Goal: Transaction & Acquisition: Purchase product/service

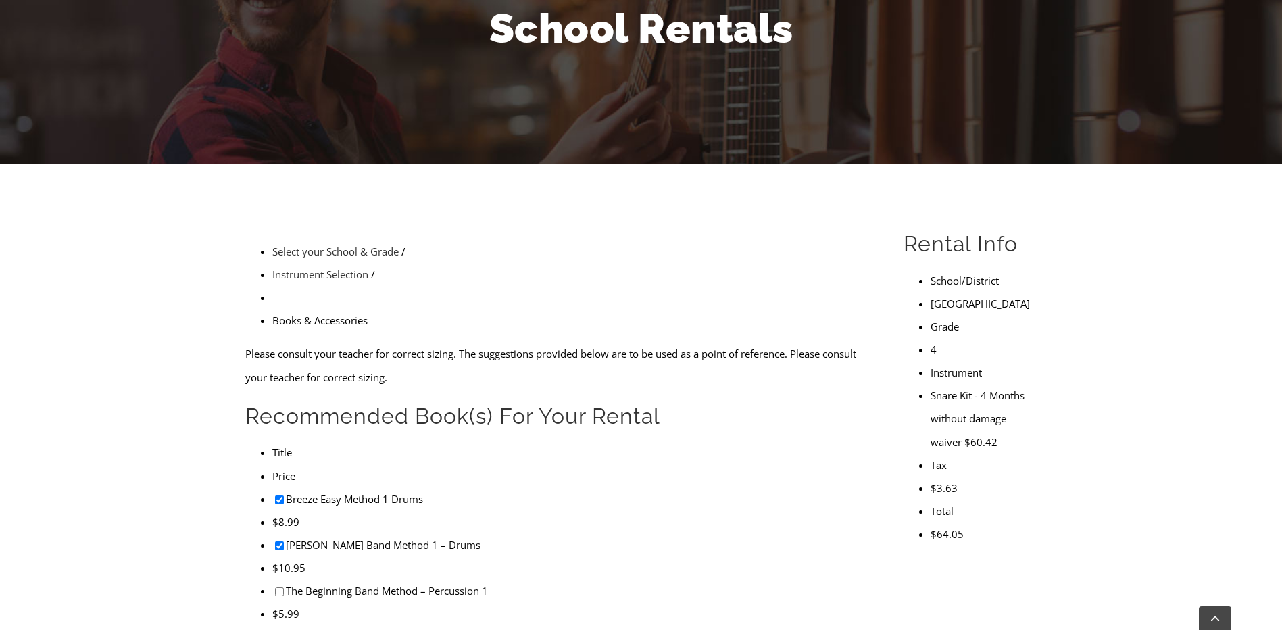
checkbox input"] "true"
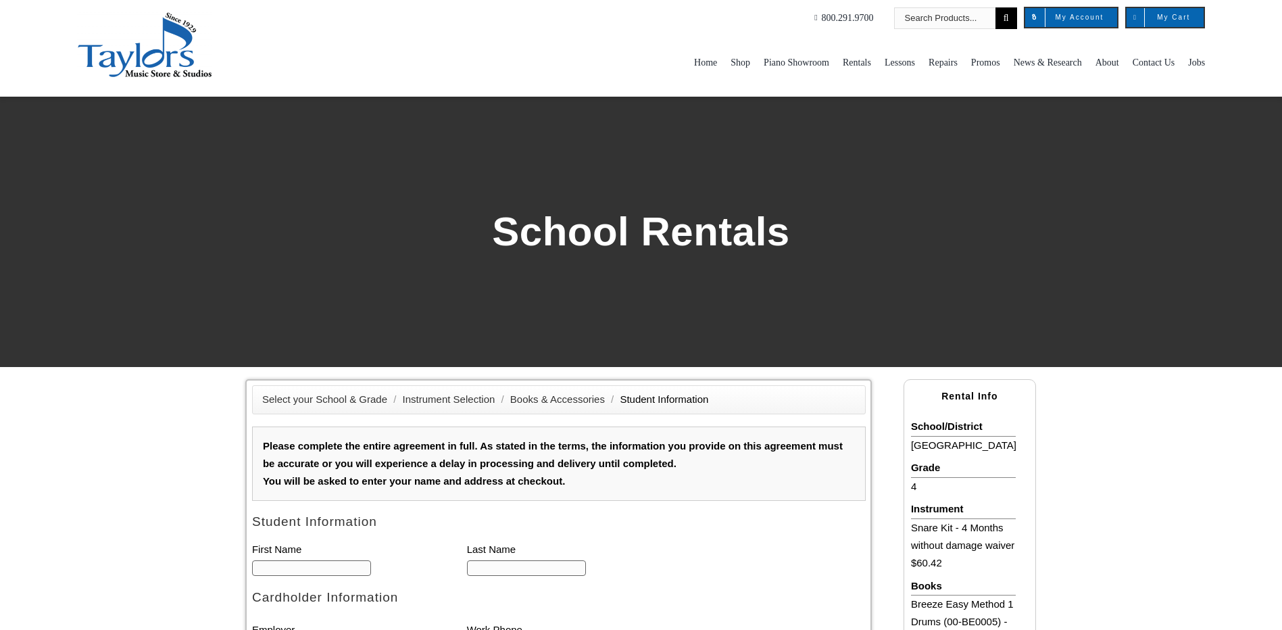
type input "1"
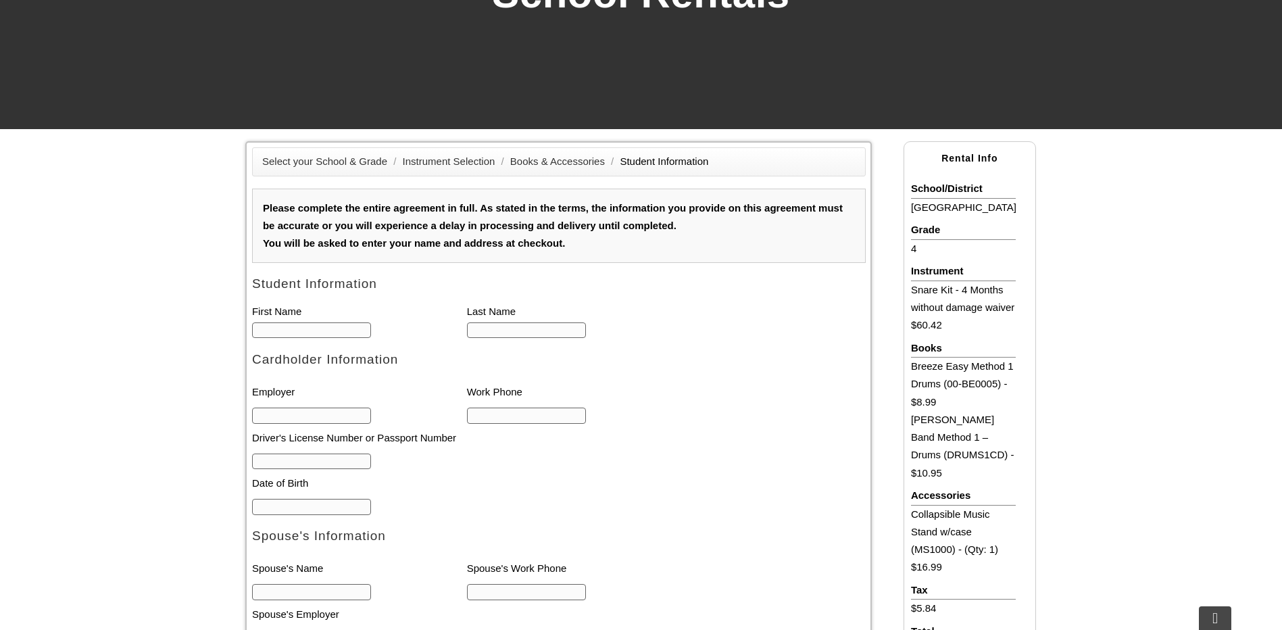
scroll to position [270, 0]
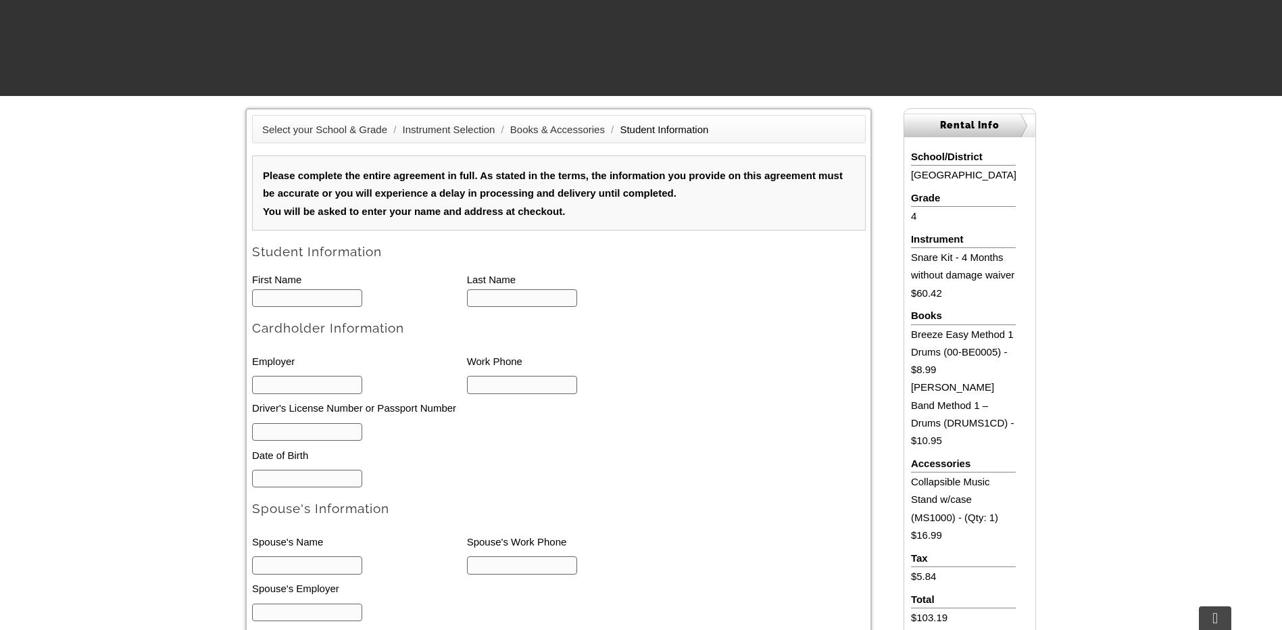
click at [322, 297] on input "text" at bounding box center [307, 298] width 111 height 18
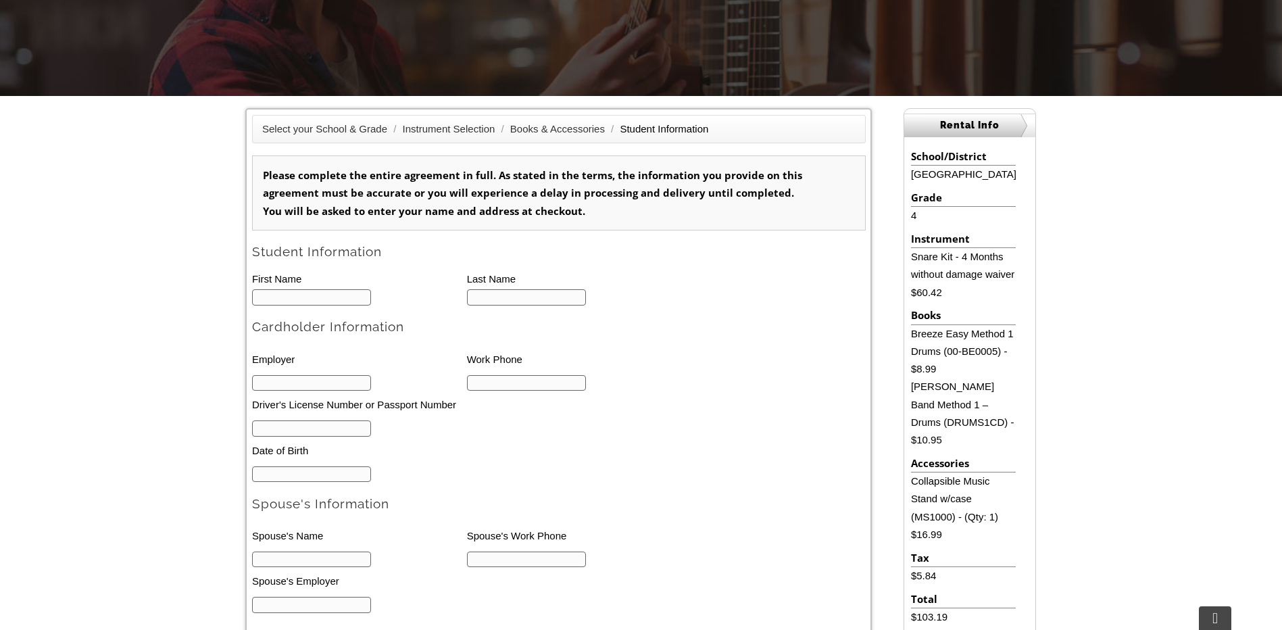
type input "Pat"
type input "[PERSON_NAME]"
type input "6107315382"
drag, startPoint x: 264, startPoint y: 293, endPoint x: 208, endPoint y: 292, distance: 56.1
click at [208, 292] on div "Select your School & Grade / Instrument Selection / Books & Accessories / Stude…" at bounding box center [641, 546] width 1282 height 901
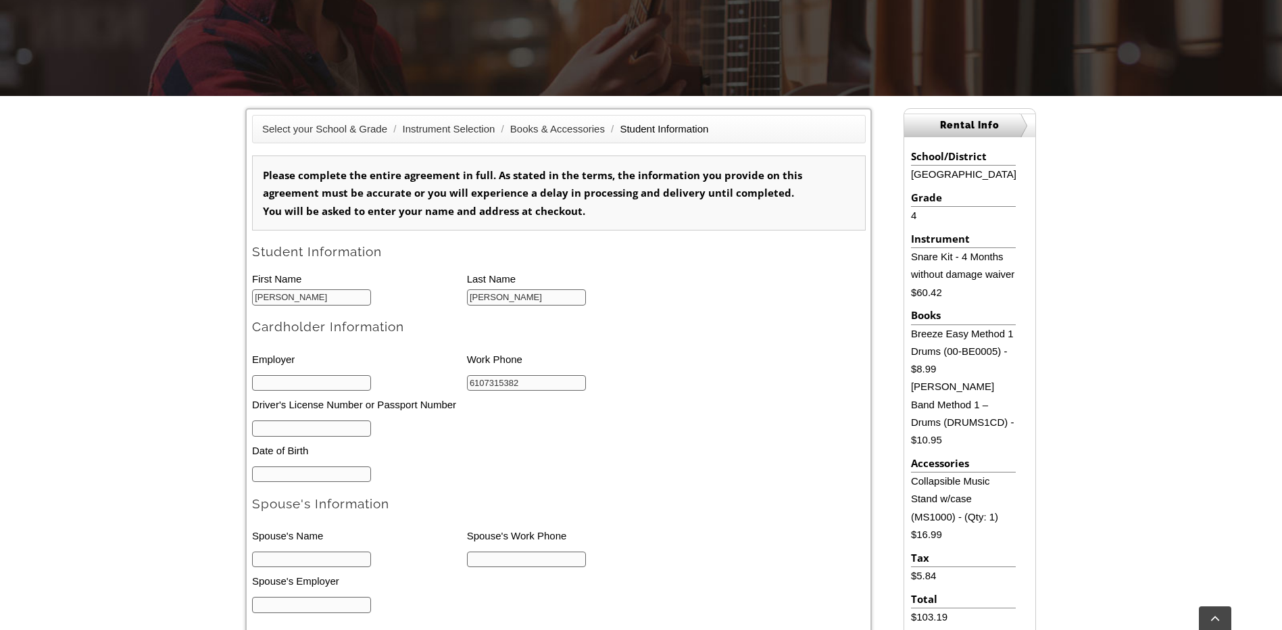
type input "Connor"
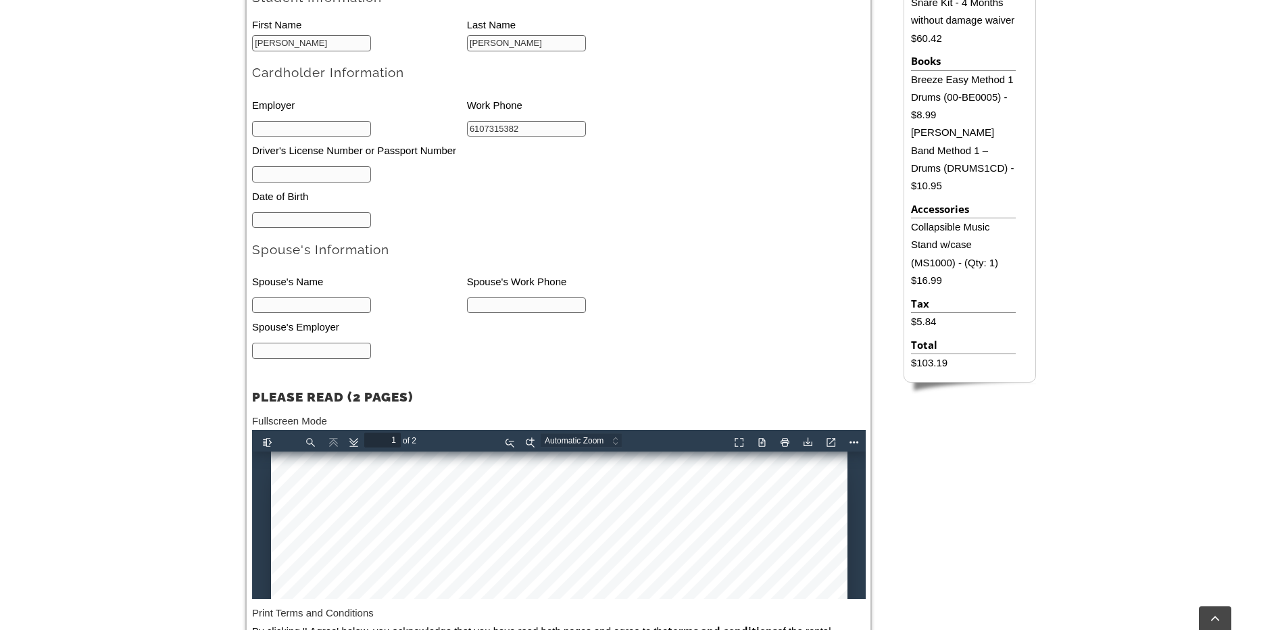
scroll to position [405, 0]
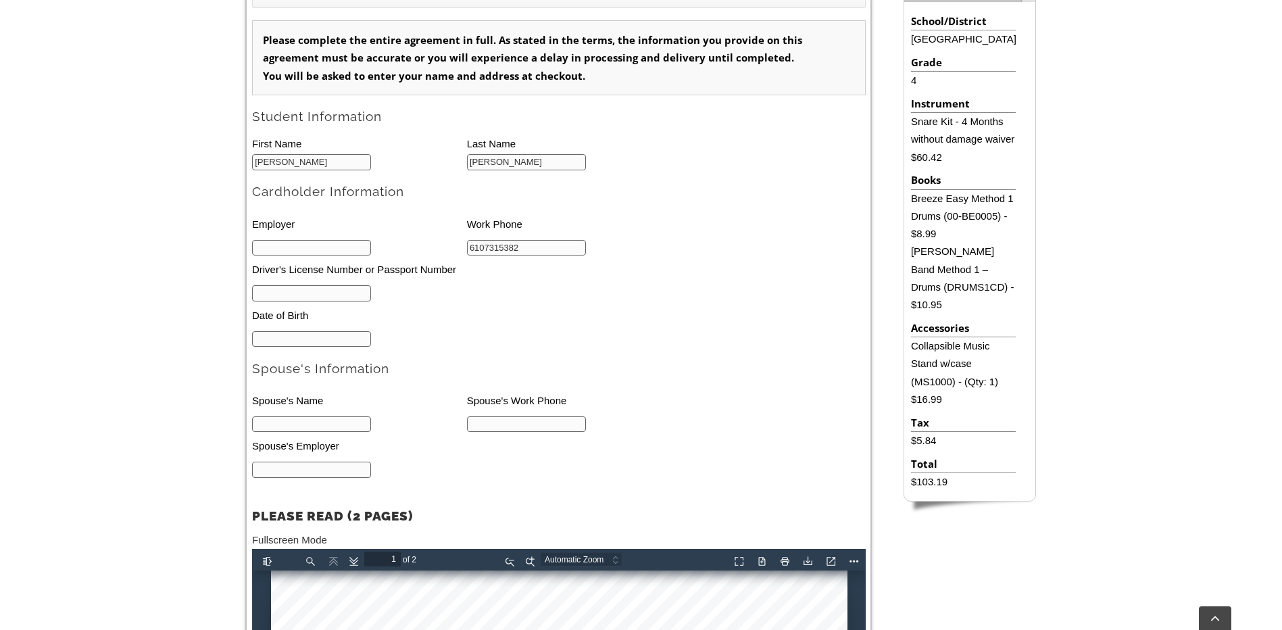
click at [311, 246] on input "text" at bounding box center [312, 248] width 120 height 16
type input "Boeing"
type input "26280765"
type input "02/28/1979"
click at [310, 430] on input "text" at bounding box center [312, 424] width 120 height 16
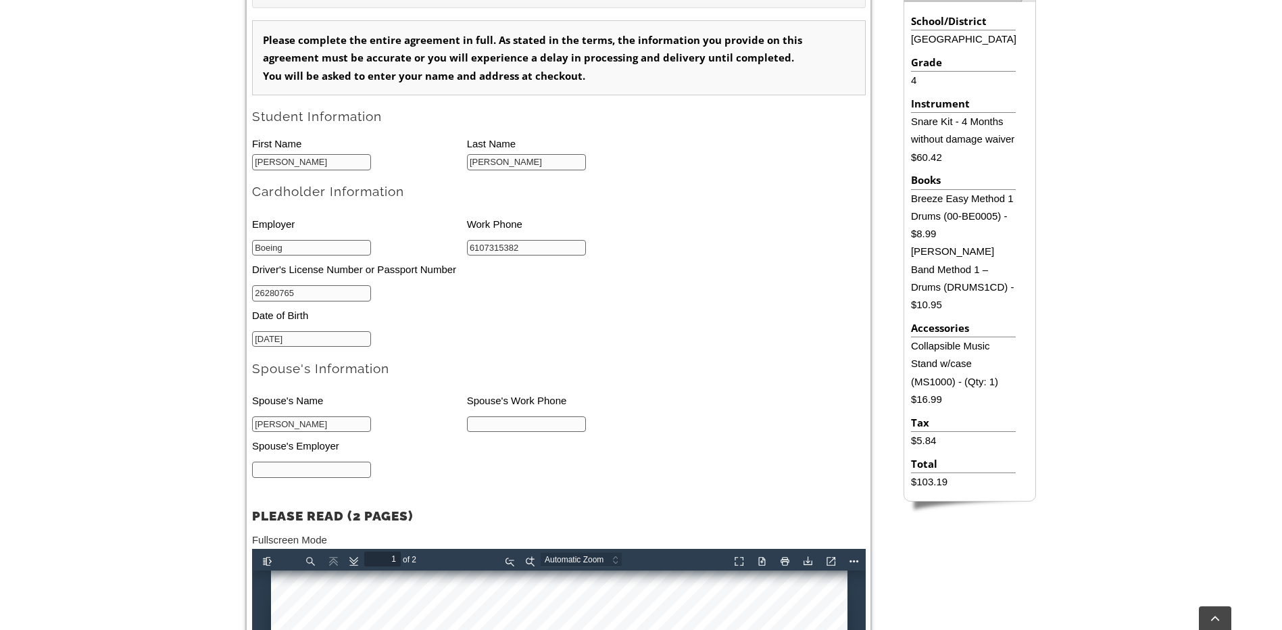
type input "Christen Rexing"
type input "215-264-9355"
click at [346, 478] on input "text" at bounding box center [312, 469] width 120 height 16
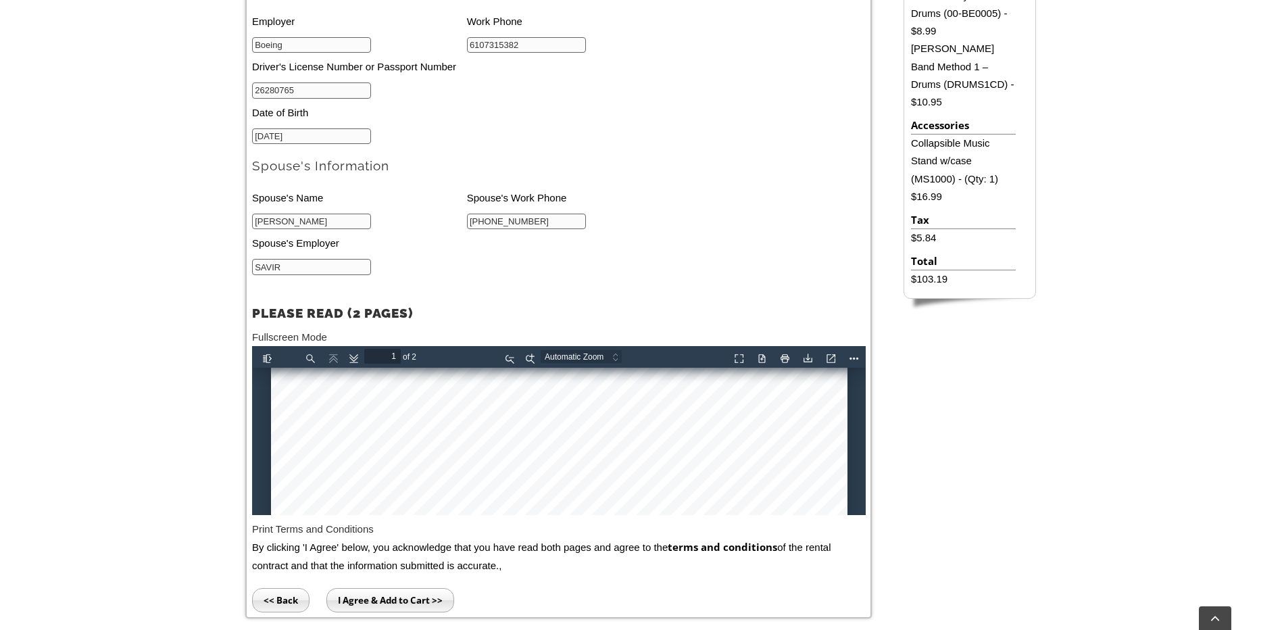
scroll to position [203, 0]
type input "SAVIR"
click at [377, 459] on div at bounding box center [558, 638] width 576 height 949
click at [382, 460] on div at bounding box center [558, 638] width 576 height 949
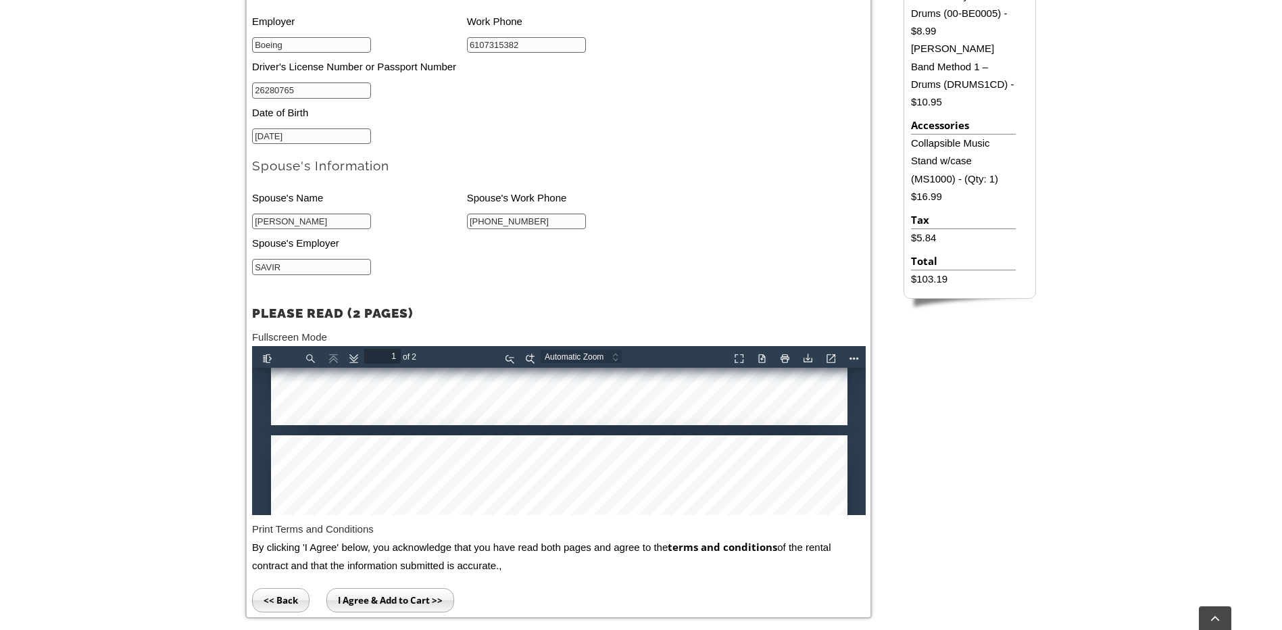
type input "2"
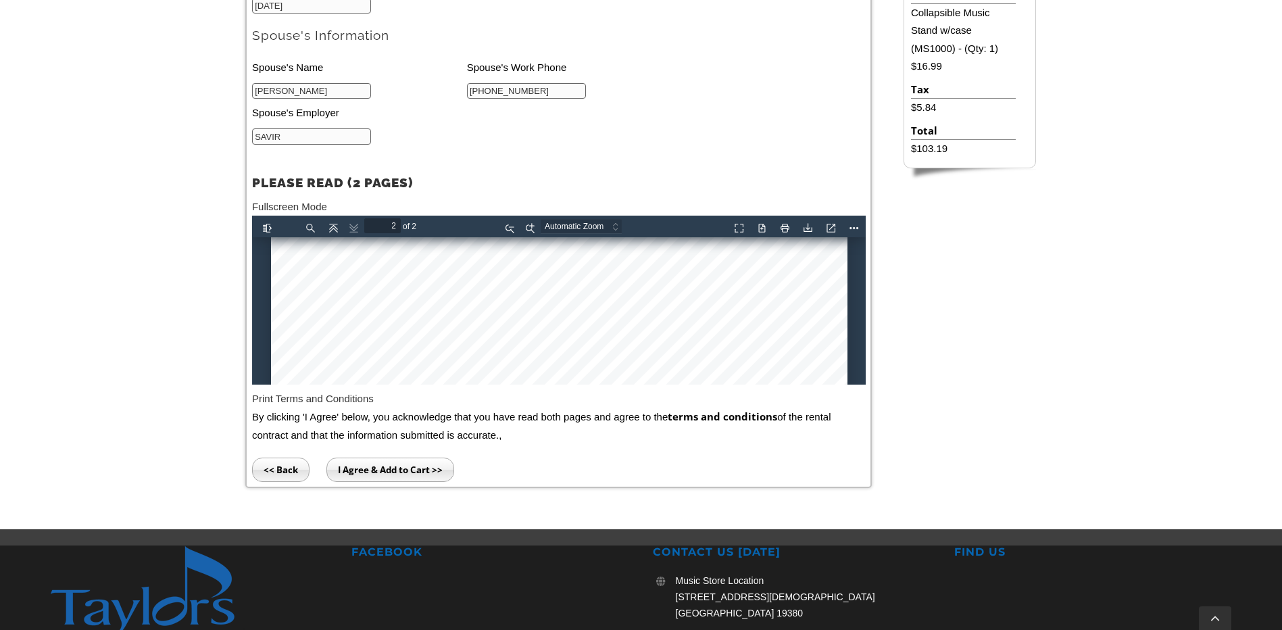
scroll to position [743, 0]
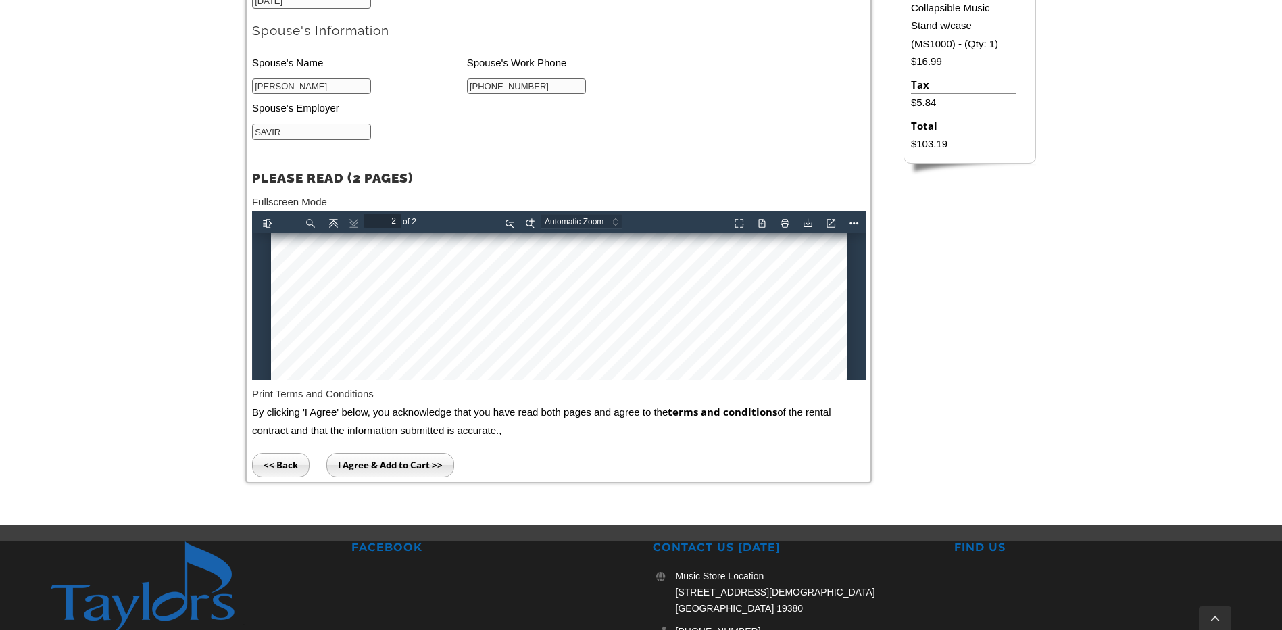
click at [368, 474] on input "I Agree & Add to Cart >>" at bounding box center [390, 465] width 128 height 24
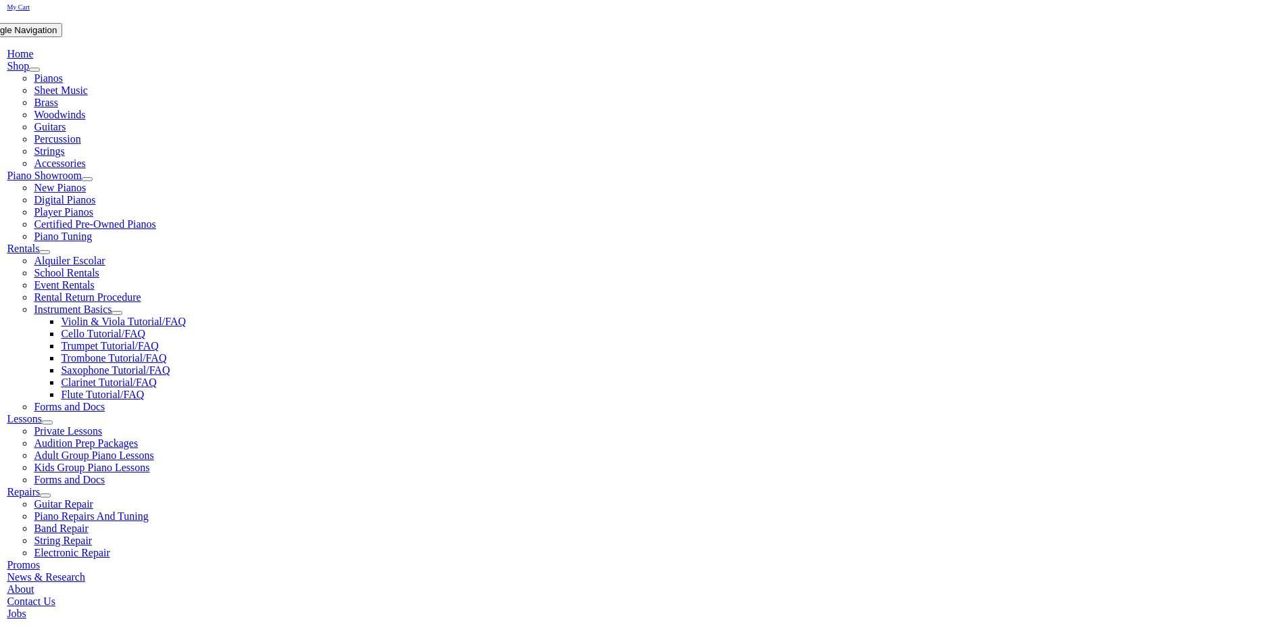
scroll to position [270, 0]
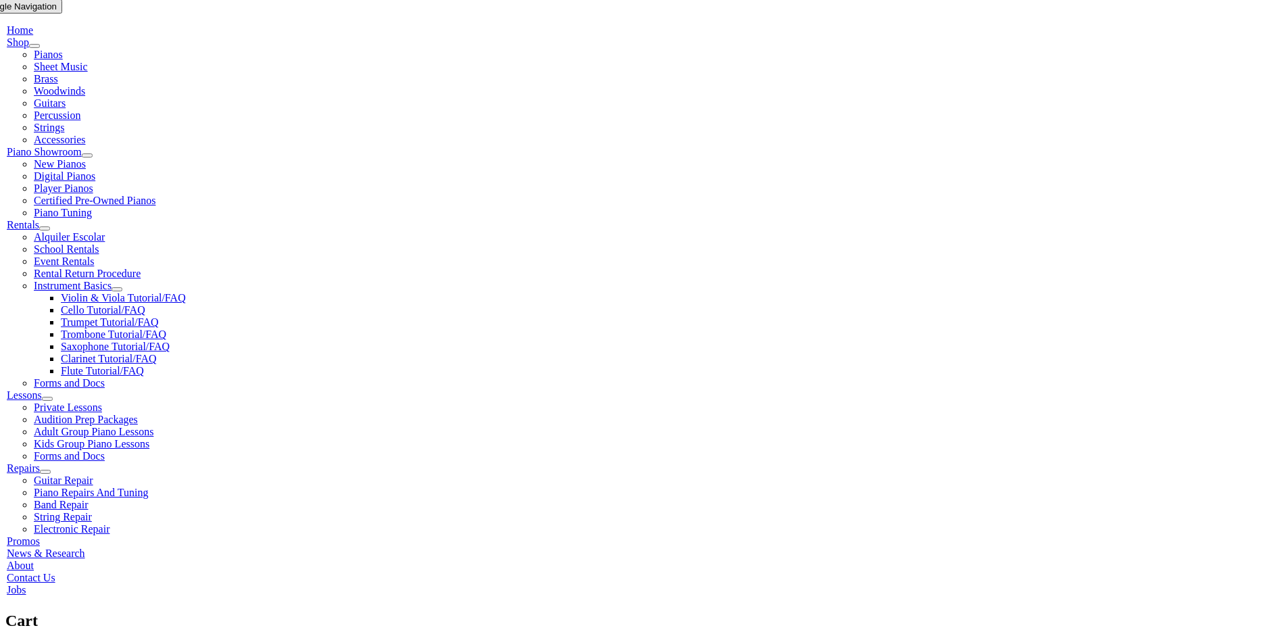
select select "PA"
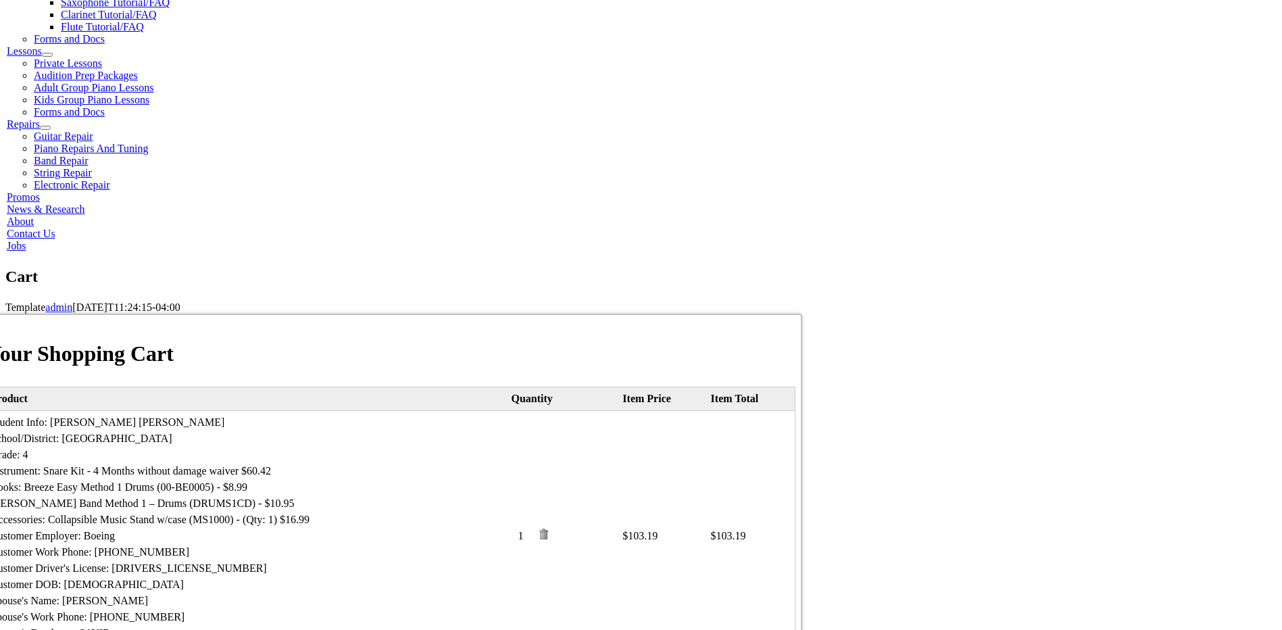
scroll to position [473, 0]
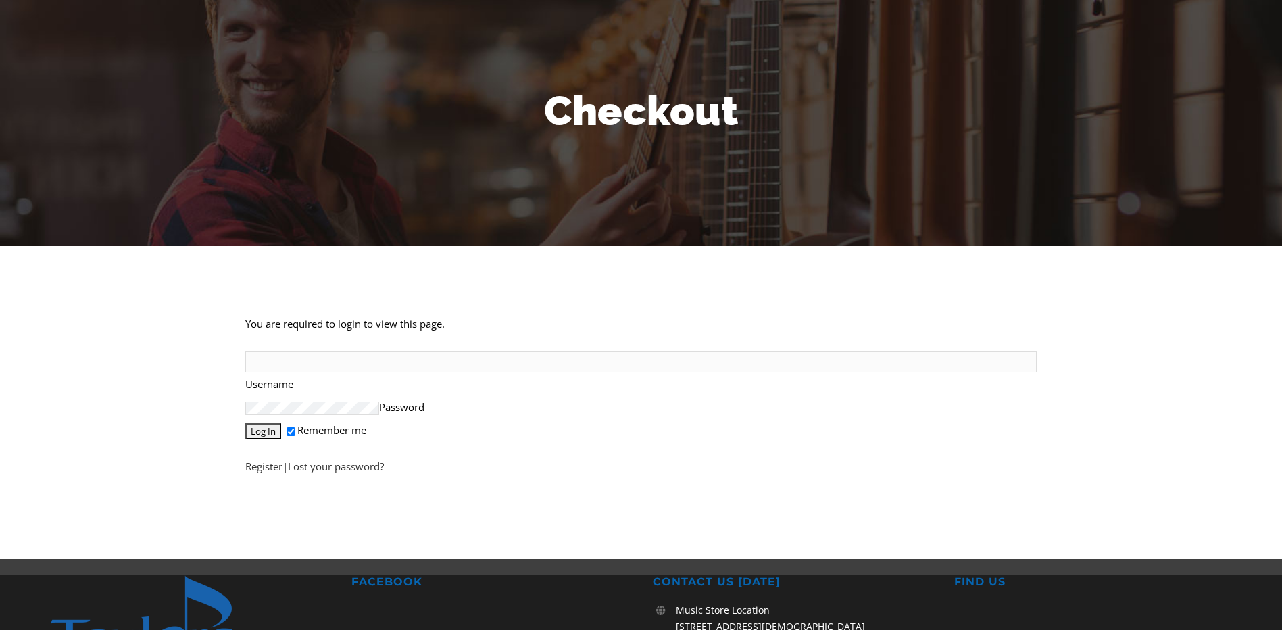
scroll to position [135, 0]
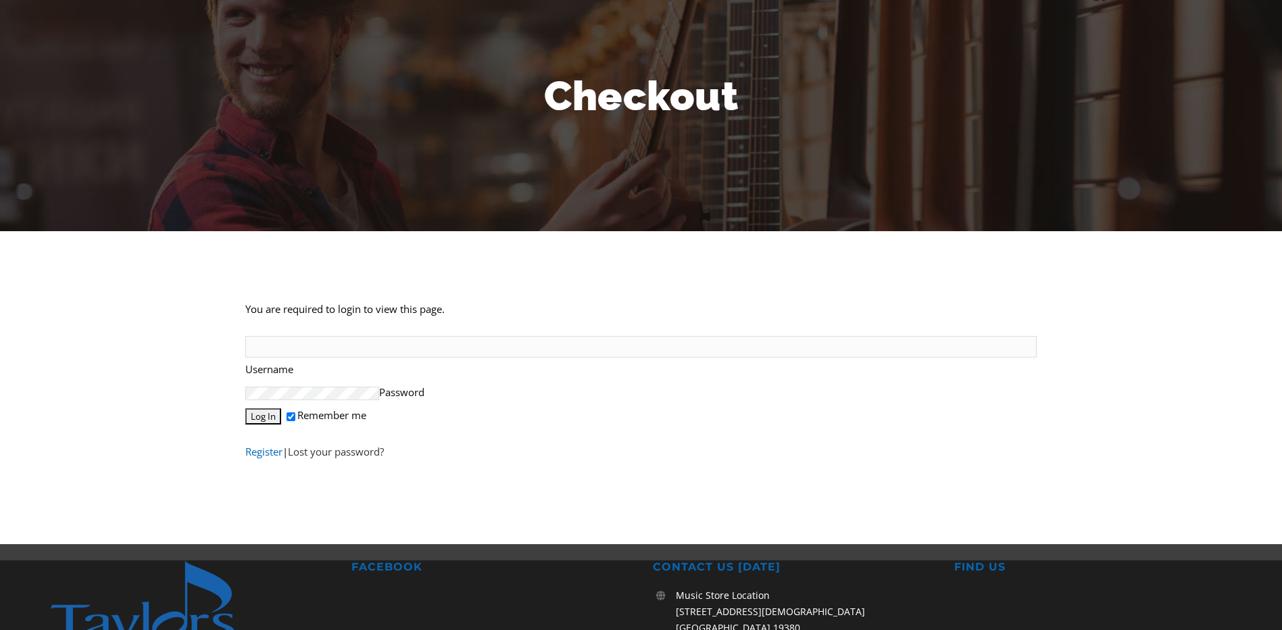
click at [276, 457] on link "Register" at bounding box center [270, 459] width 37 height 14
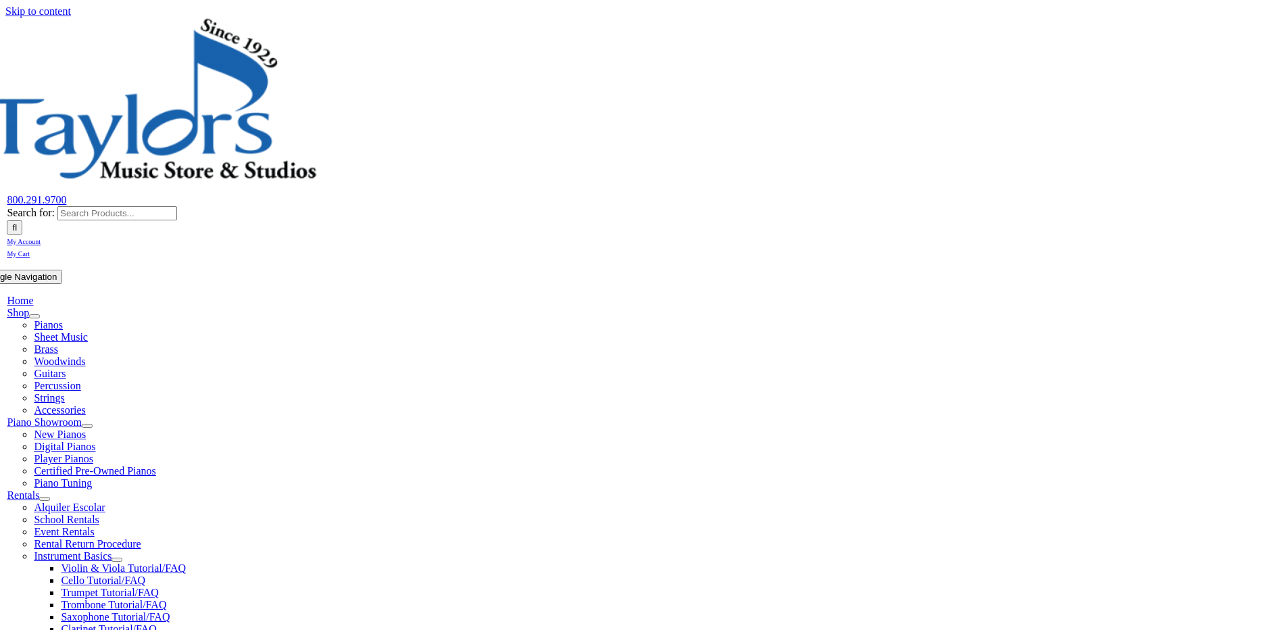
select select "PA"
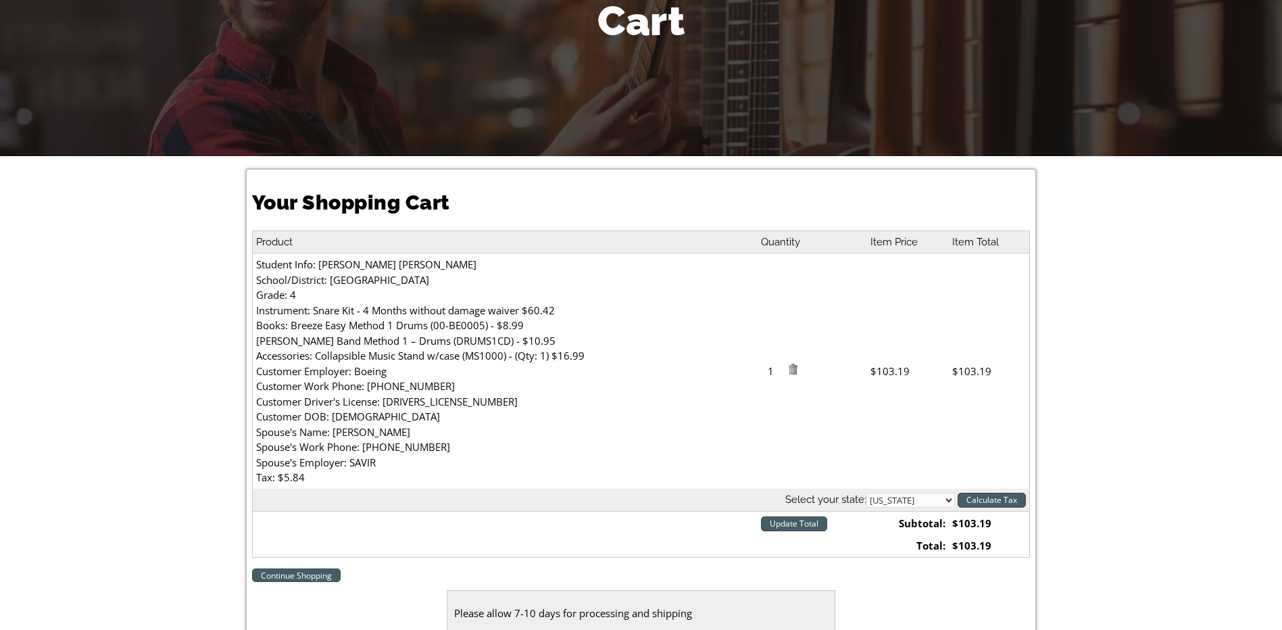
scroll to position [338, 0]
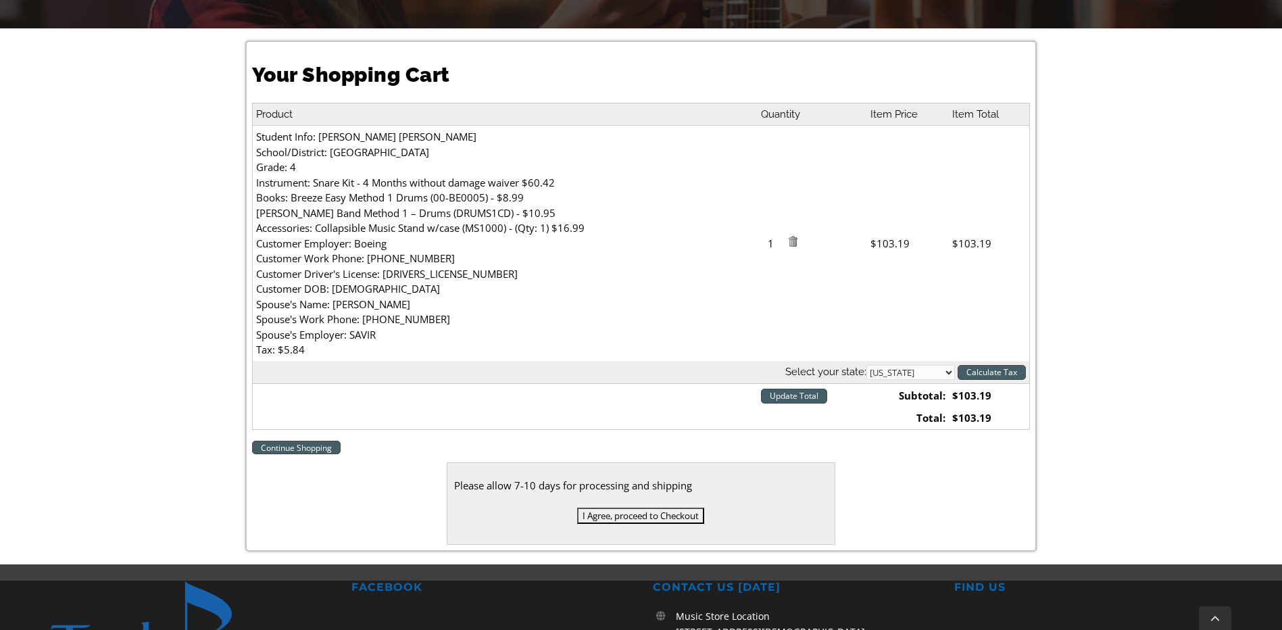
click at [640, 513] on input "I Agree, proceed to Checkout" at bounding box center [640, 515] width 127 height 16
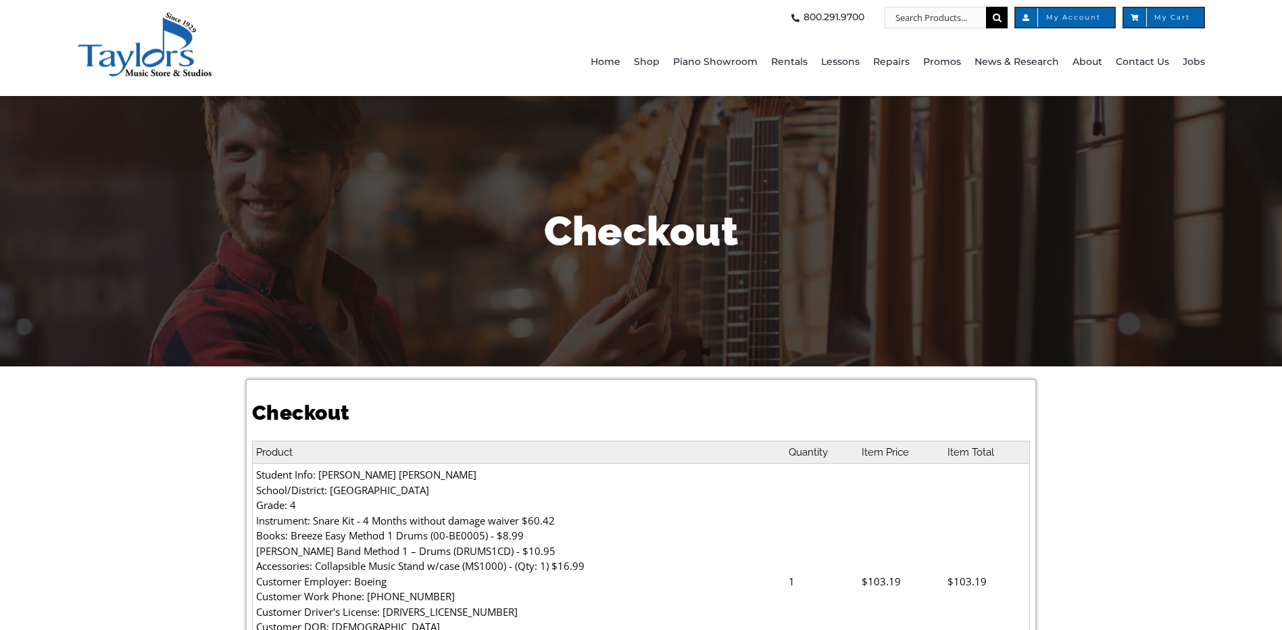
select select
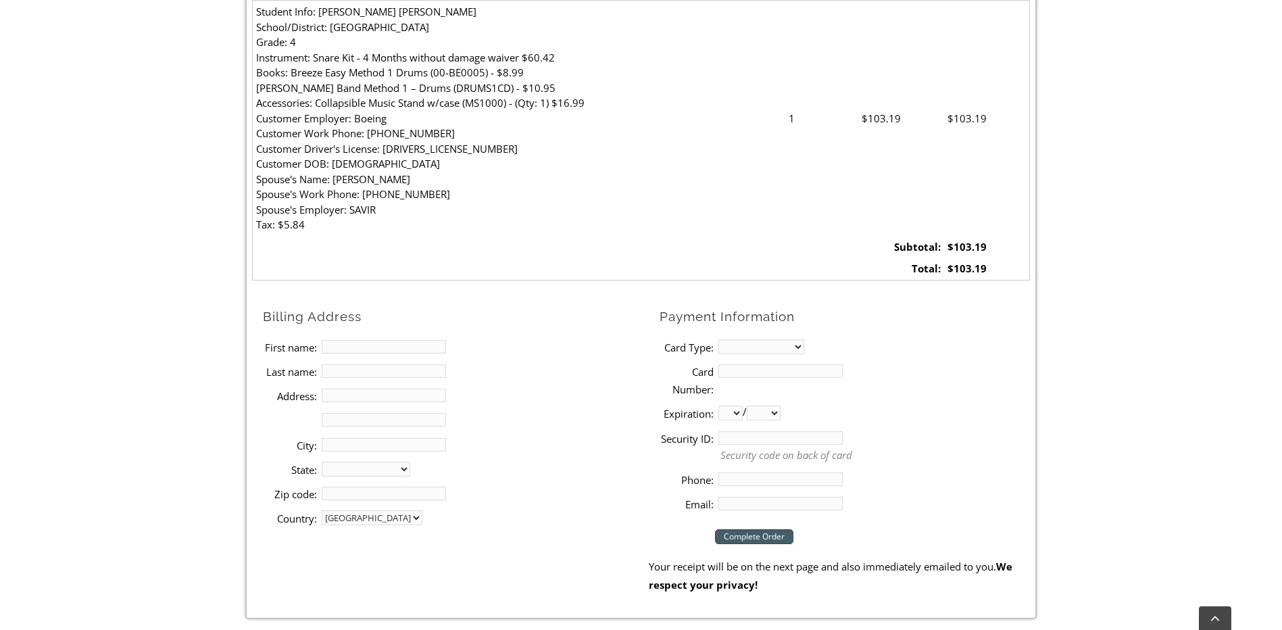
scroll to position [473, 0]
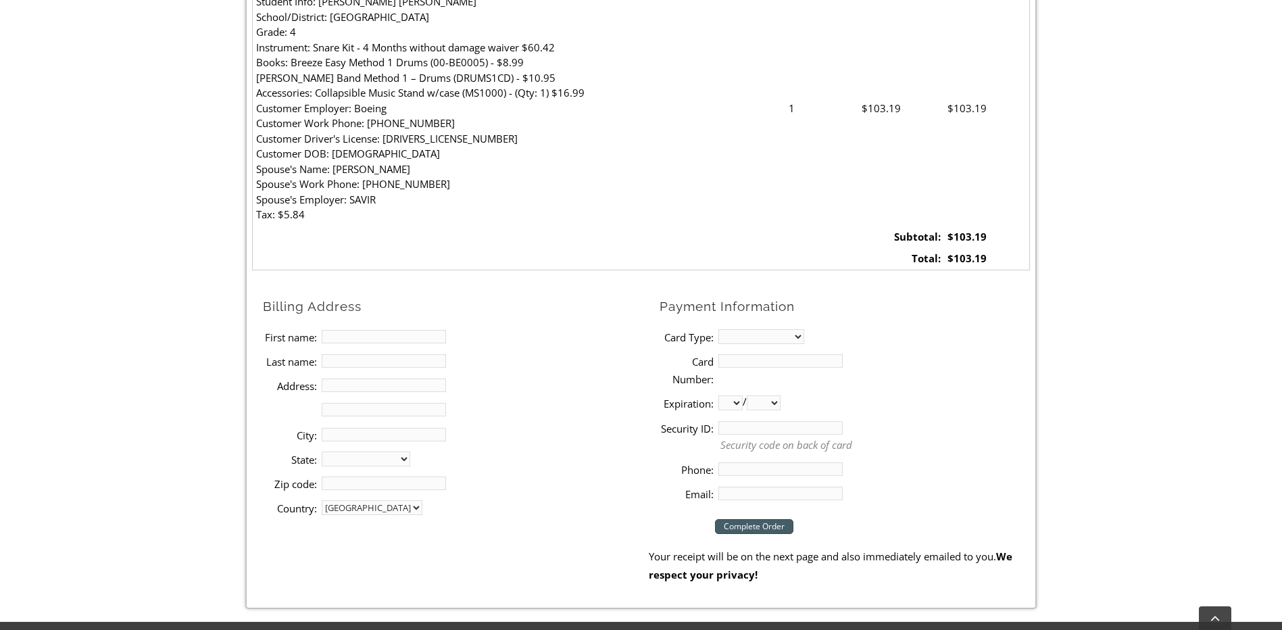
click at [407, 334] on input "First name:" at bounding box center [384, 337] width 124 height 14
type input "Pat"
type input "[PERSON_NAME]"
type input "[STREET_ADDRESS]"
type input "Media"
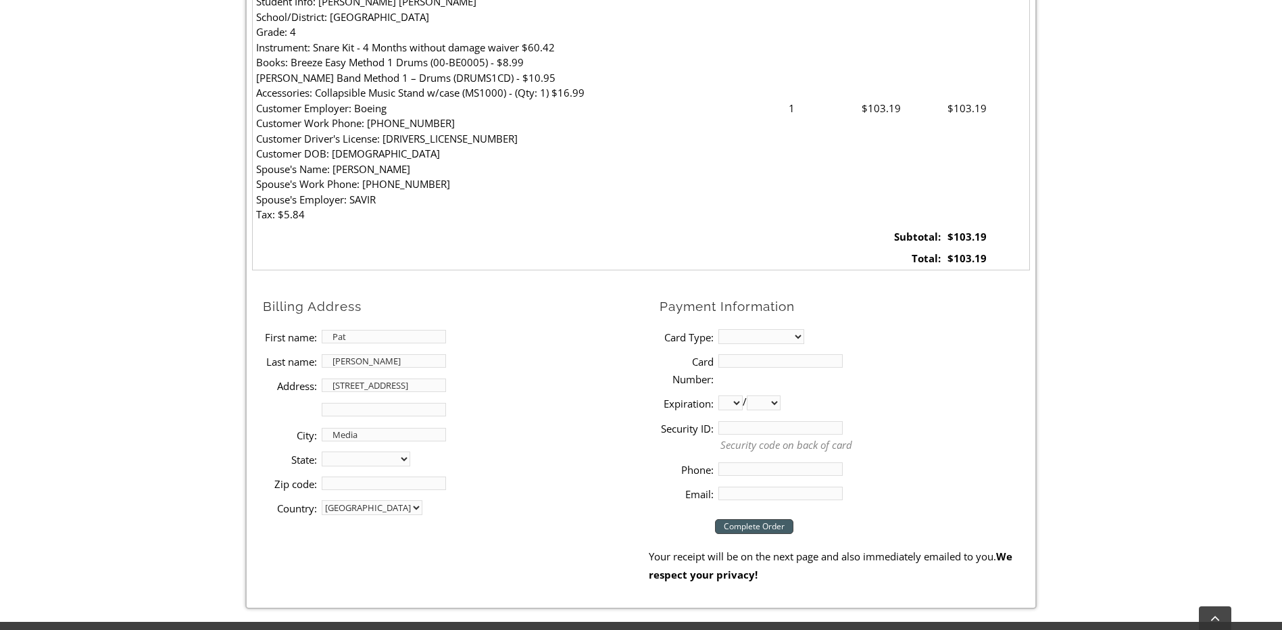
select select "PA"
type input "19063"
type input "6107315382"
type input "[EMAIL_ADDRESS][DOMAIN_NAME]"
click at [793, 335] on select "MasterCard Visa American Express Discover" at bounding box center [761, 336] width 86 height 15
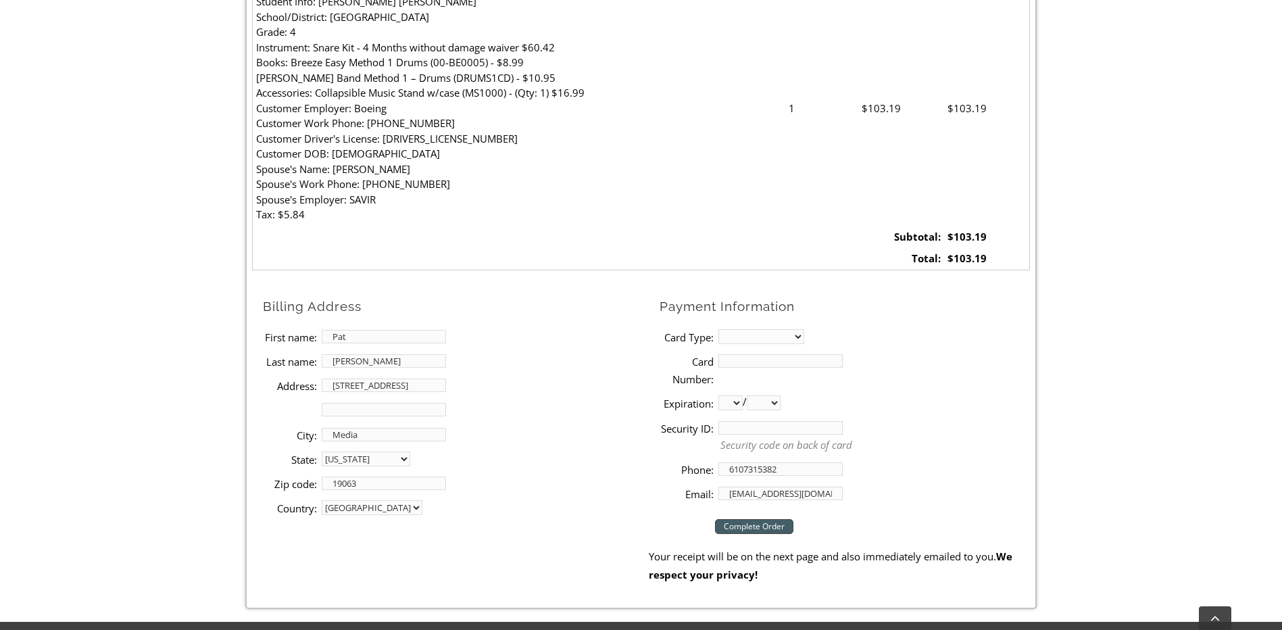
select select "mastercard"
click at [718, 329] on select "MasterCard Visa American Express Discover" at bounding box center [761, 336] width 86 height 15
click at [742, 363] on input "Card Number:" at bounding box center [780, 361] width 124 height 14
type input "[CREDIT_CARD_NUMBER]"
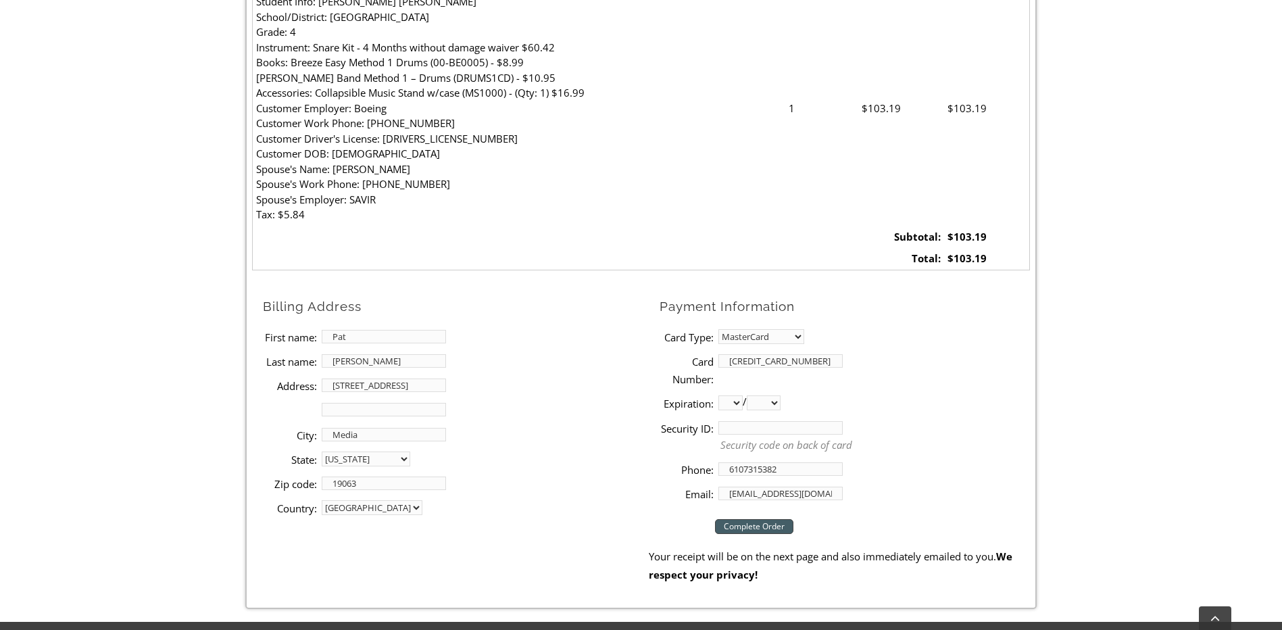
click at [739, 407] on select "01 02 03 04 05 06 07 08 09 10 11 12" at bounding box center [730, 402] width 24 height 15
select select "10"
click at [718, 395] on select "01 02 03 04 05 06 07 08 09 10 11 12" at bounding box center [730, 402] width 24 height 15
click at [780, 403] on select "2025 2026 2027 2028 2029 2030 2031 2032 2033 2034 2035 2036 2037" at bounding box center [764, 402] width 34 height 15
select select "2029"
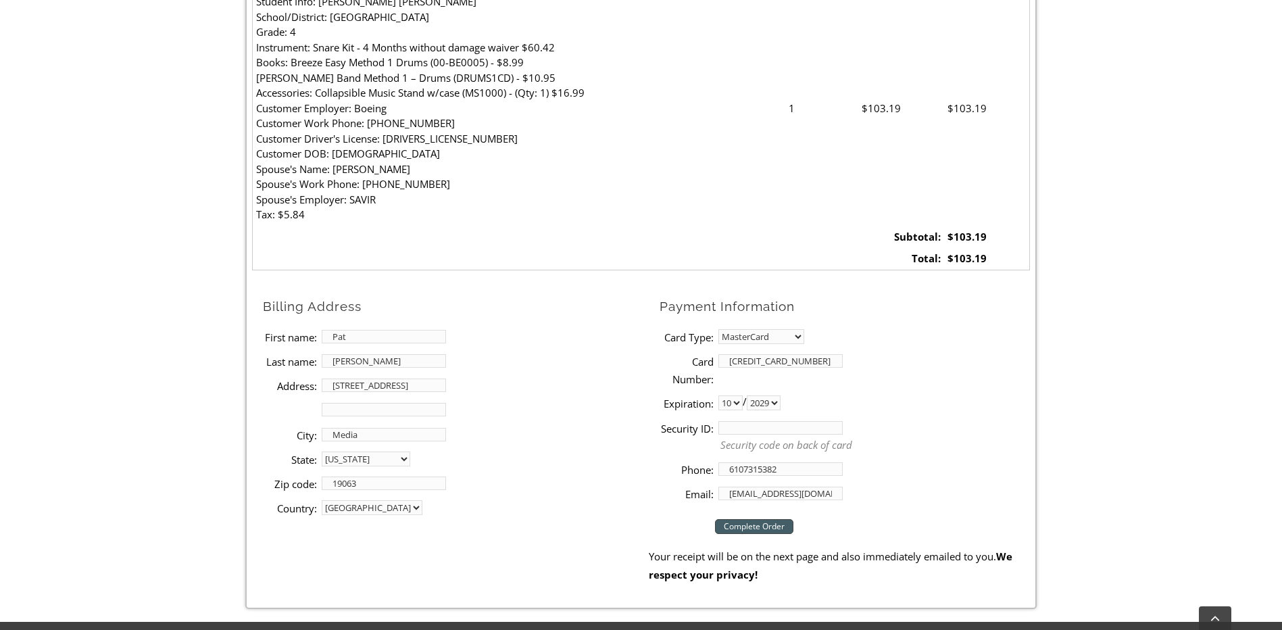
click at [752, 395] on select "2025 2026 2027 2028 2029 2030 2031 2032 2033 2034 2035 2036 2037" at bounding box center [764, 402] width 34 height 15
click at [755, 425] on input "Security ID:" at bounding box center [780, 428] width 124 height 14
type input "350"
click at [926, 417] on li "Security ID: 350 Security code on back of card" at bounding box center [844, 435] width 370 height 41
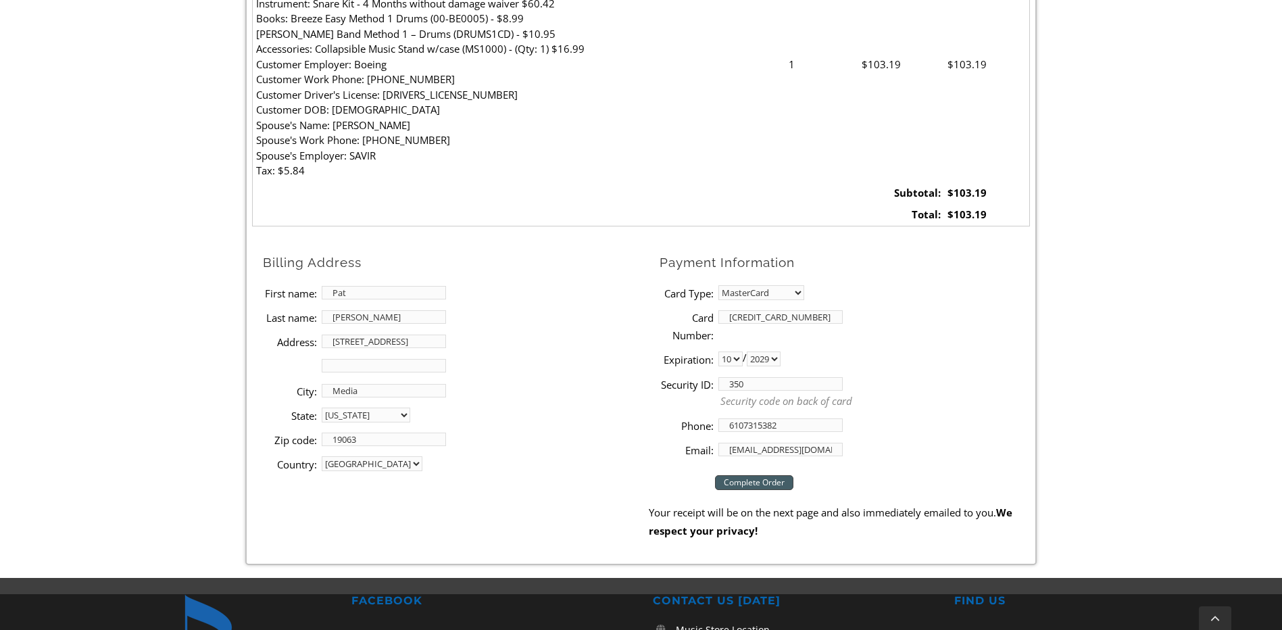
scroll to position [540, 0]
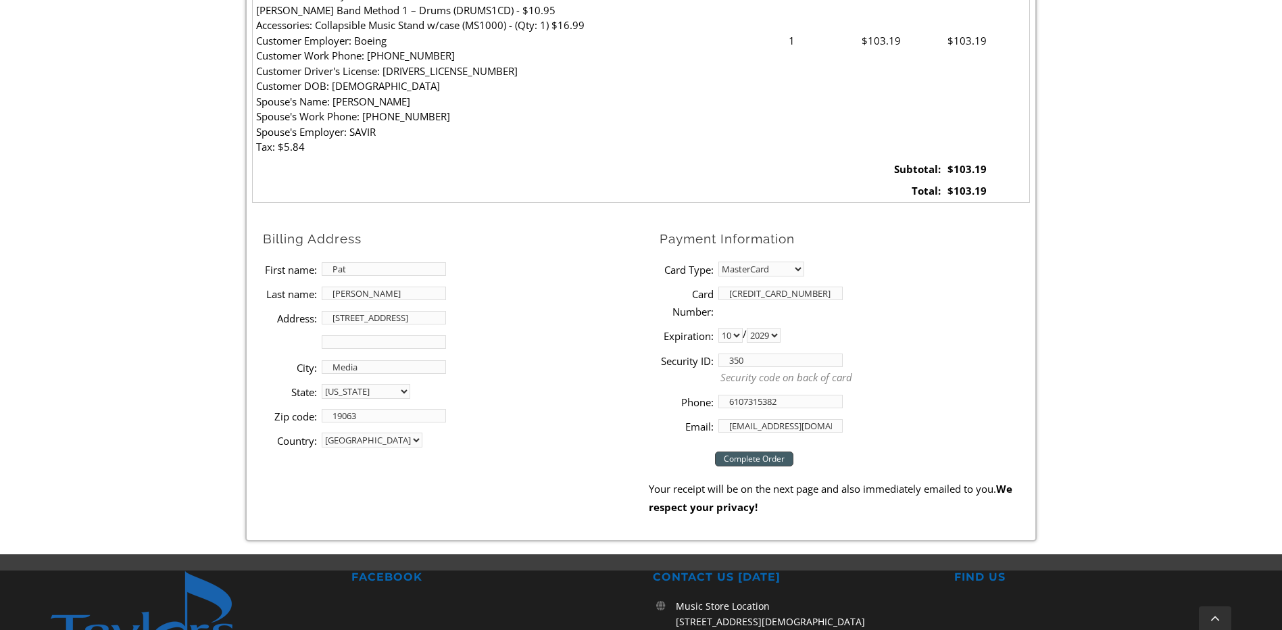
click at [746, 458] on input "Complete Order" at bounding box center [754, 458] width 78 height 15
